Goal: Browse casually: Explore the website without a specific task or goal

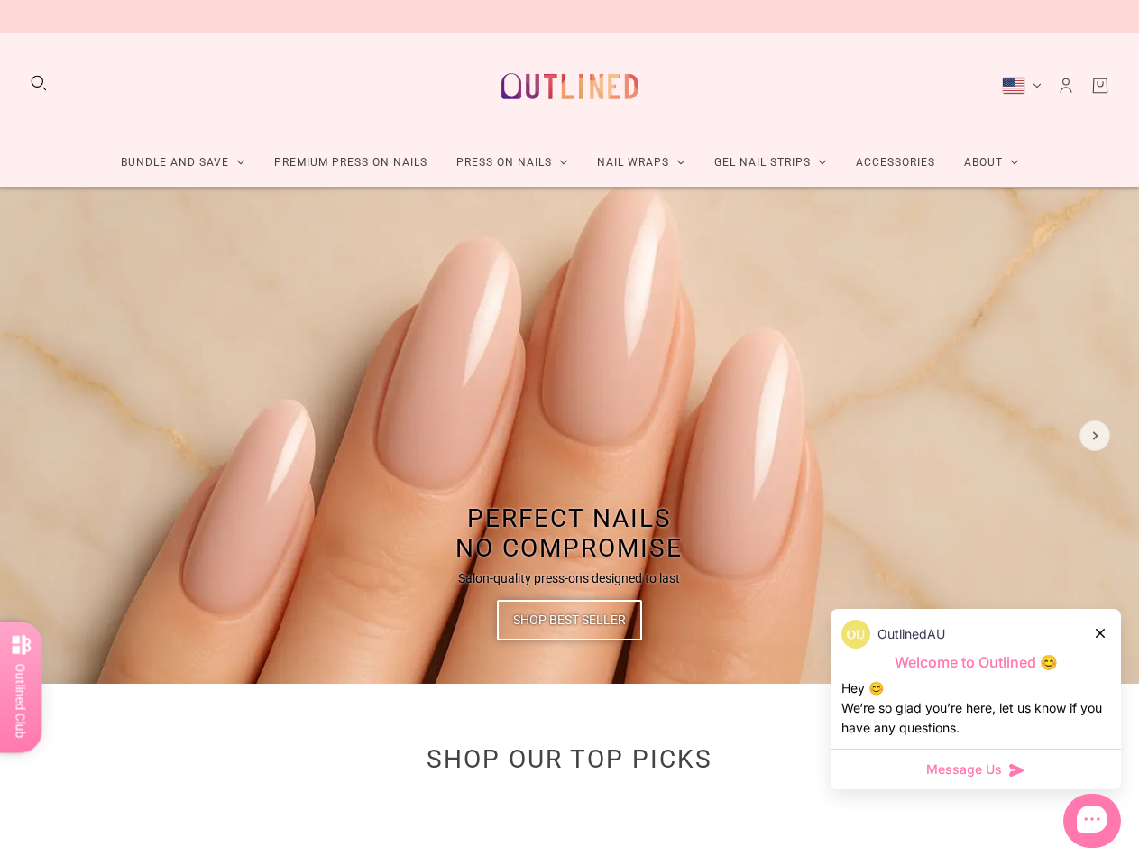
click at [569, 433] on img at bounding box center [569, 436] width 1139 height 496
click at [39, 84] on button "Search" at bounding box center [39, 83] width 20 height 20
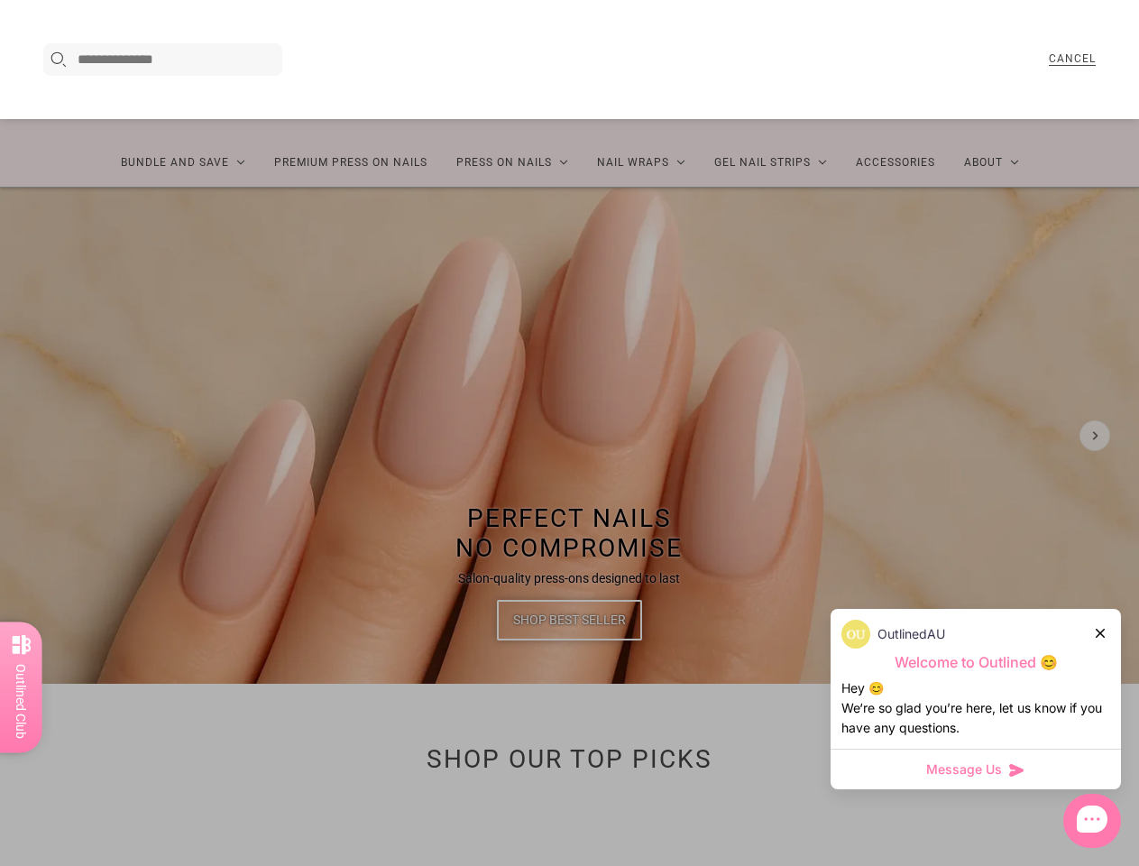
click at [189, 162] on div at bounding box center [569, 433] width 1139 height 866
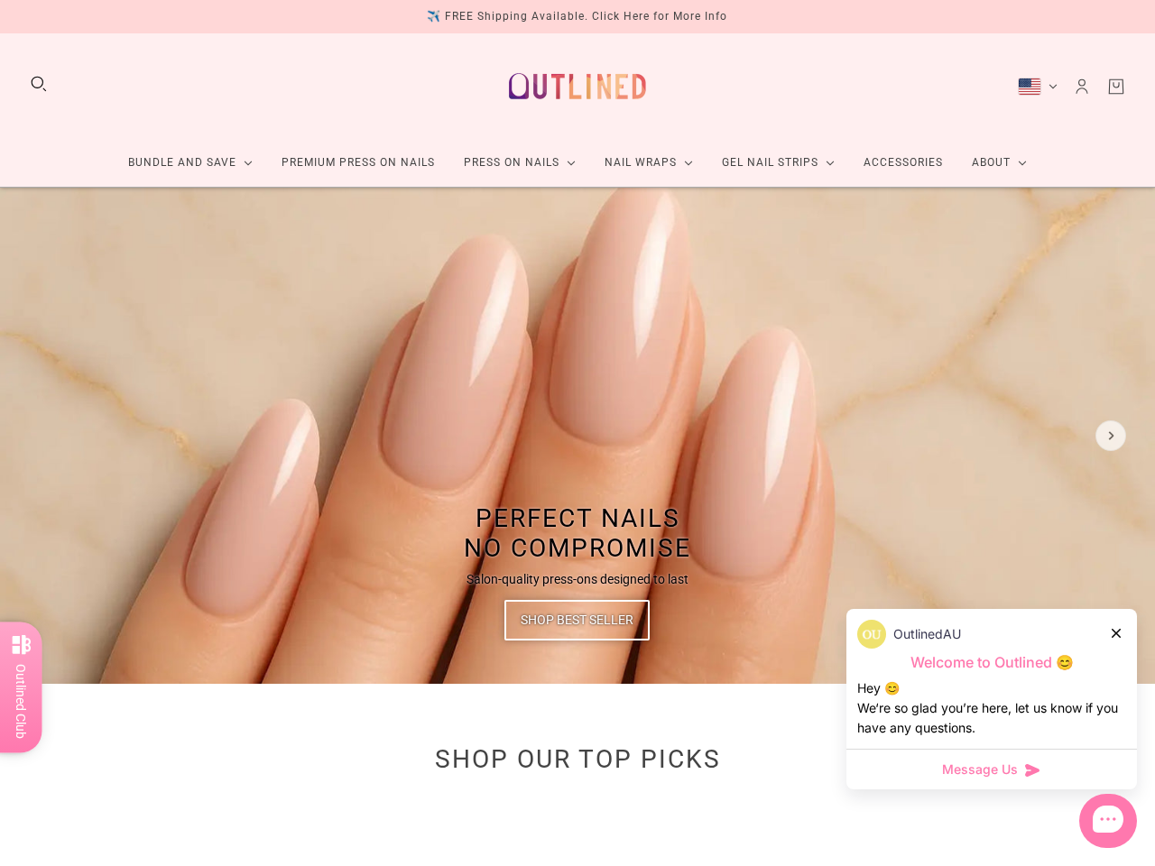
click at [768, 162] on link "Gel Nail Strips" at bounding box center [778, 163] width 142 height 48
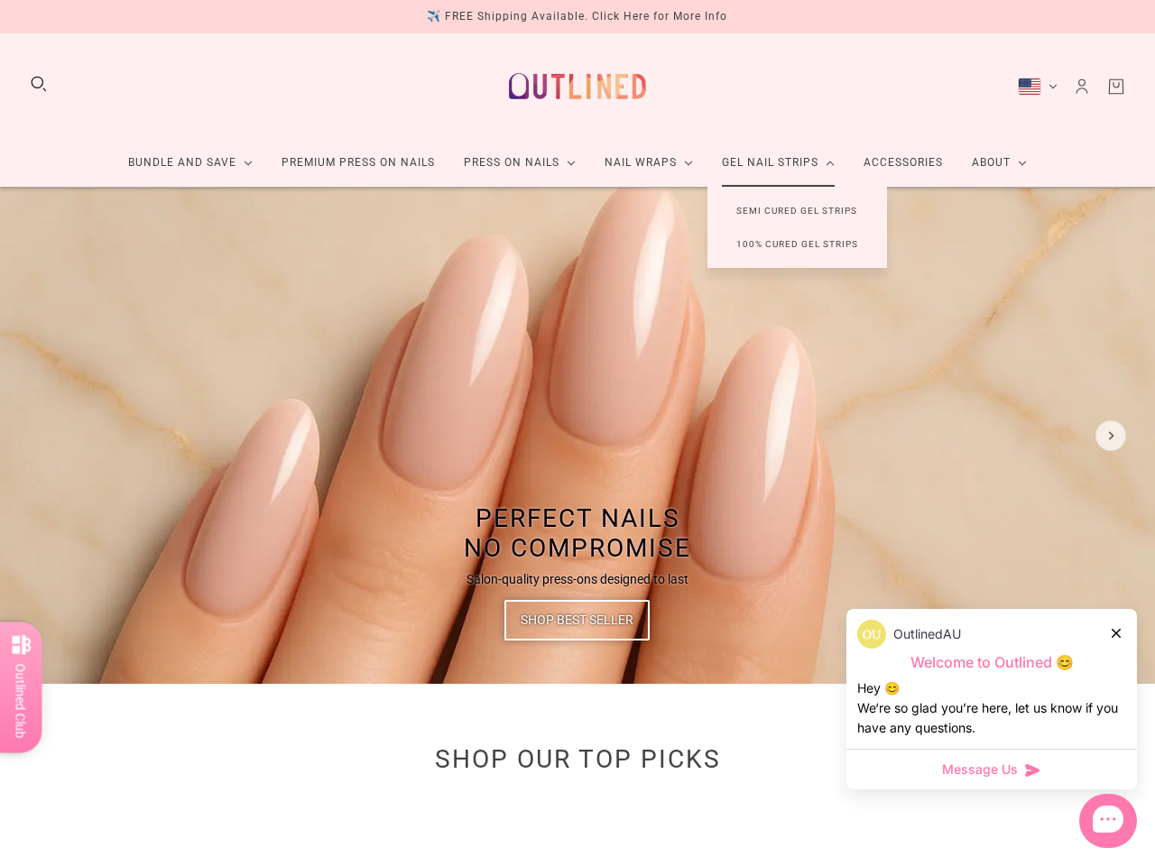
click at [983, 162] on link "About" at bounding box center [999, 163] width 84 height 48
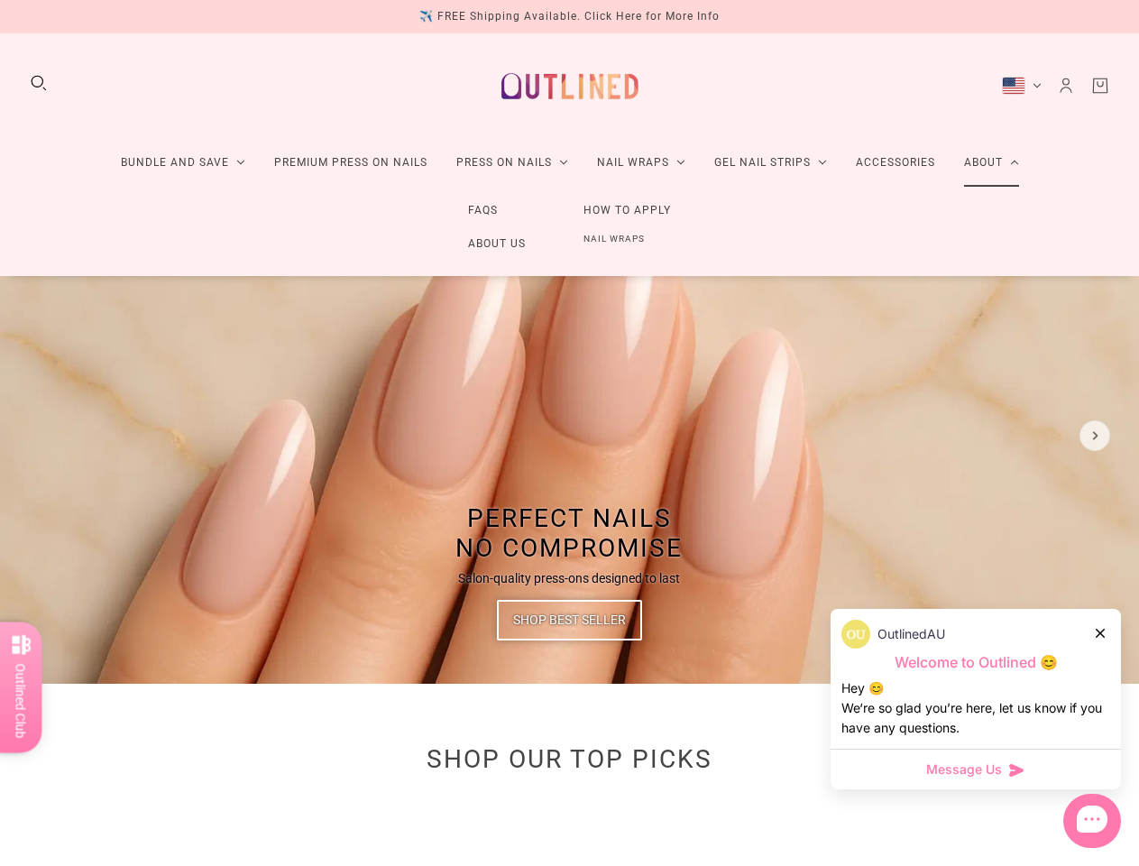
click at [1022, 87] on div "[GEOGRAPHIC_DATA] (USD $)" at bounding box center [1013, 86] width 23 height 18
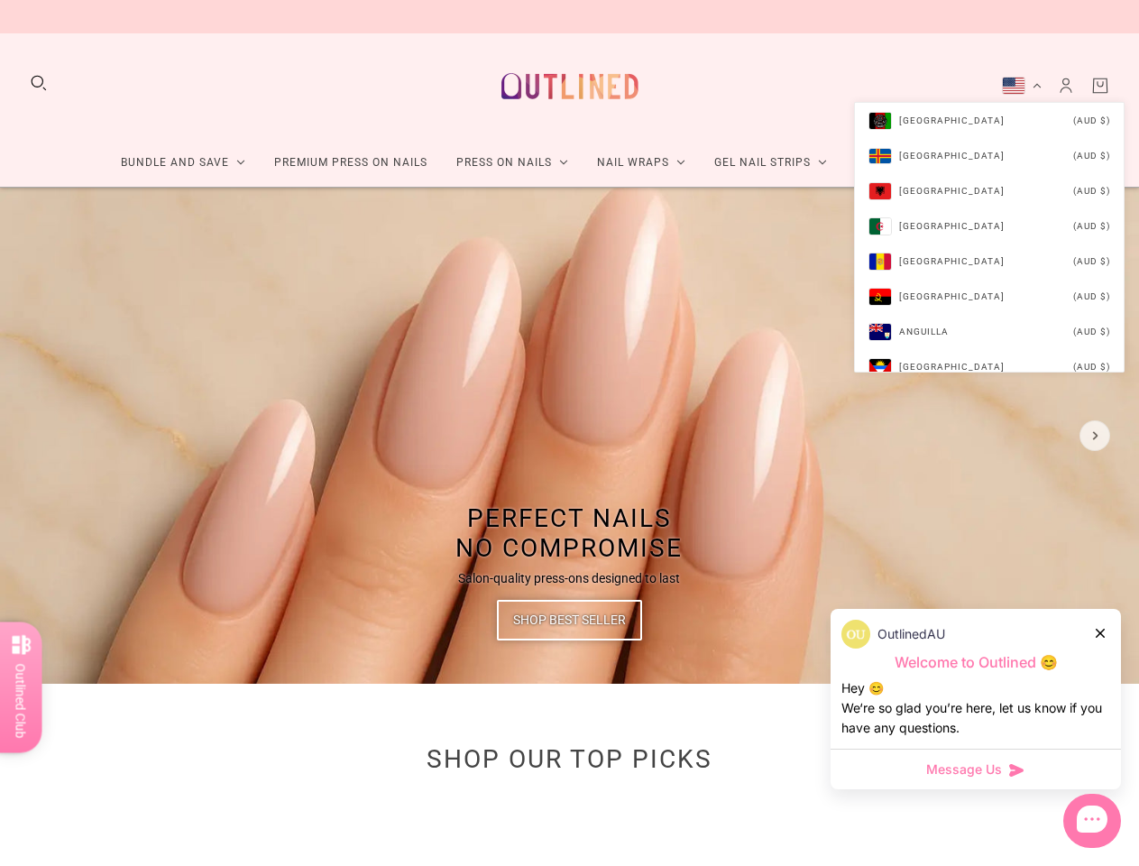
click at [983, 132] on div "Bundle and Save Press On Nail Bundles Press On Nails Bundles Kids Press On Nail…" at bounding box center [569, 110] width 1139 height 154
click at [44, 436] on div at bounding box center [44, 435] width 31 height 31
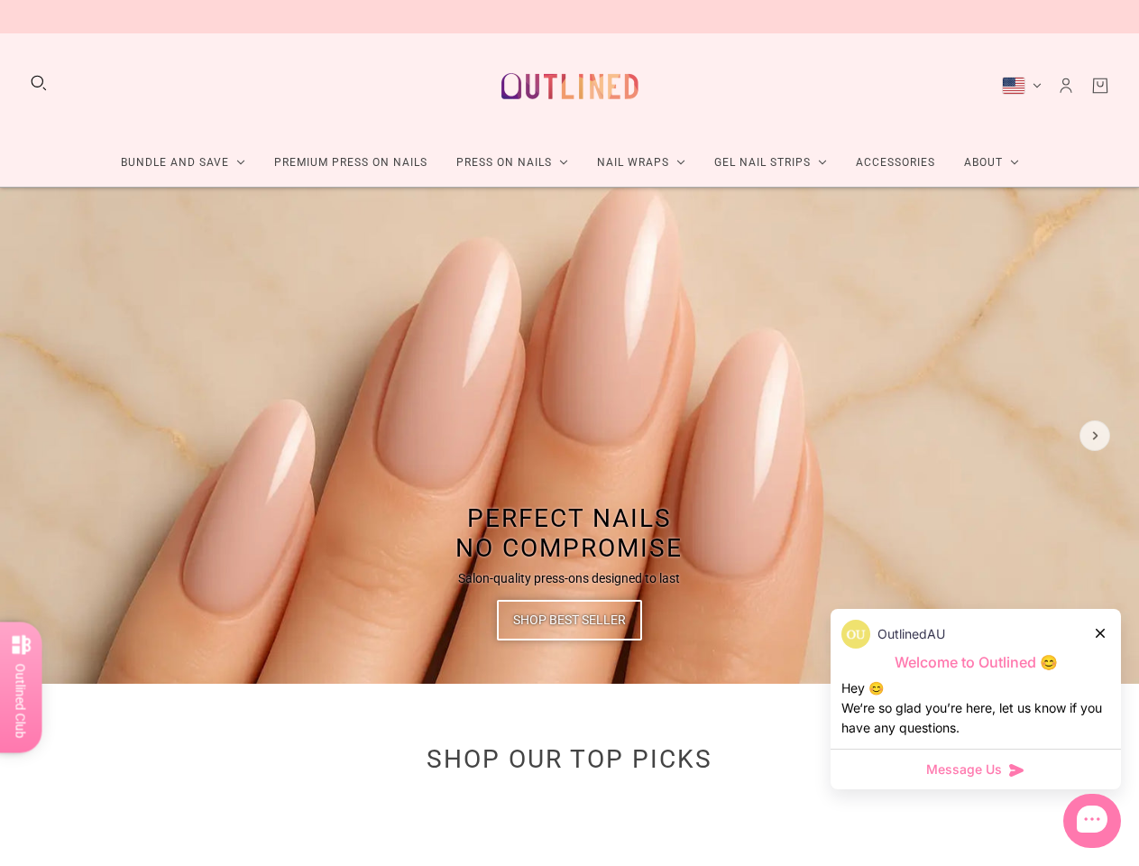
click at [569, 436] on img at bounding box center [569, 436] width 1139 height 496
